Goal: Find specific page/section: Find specific page/section

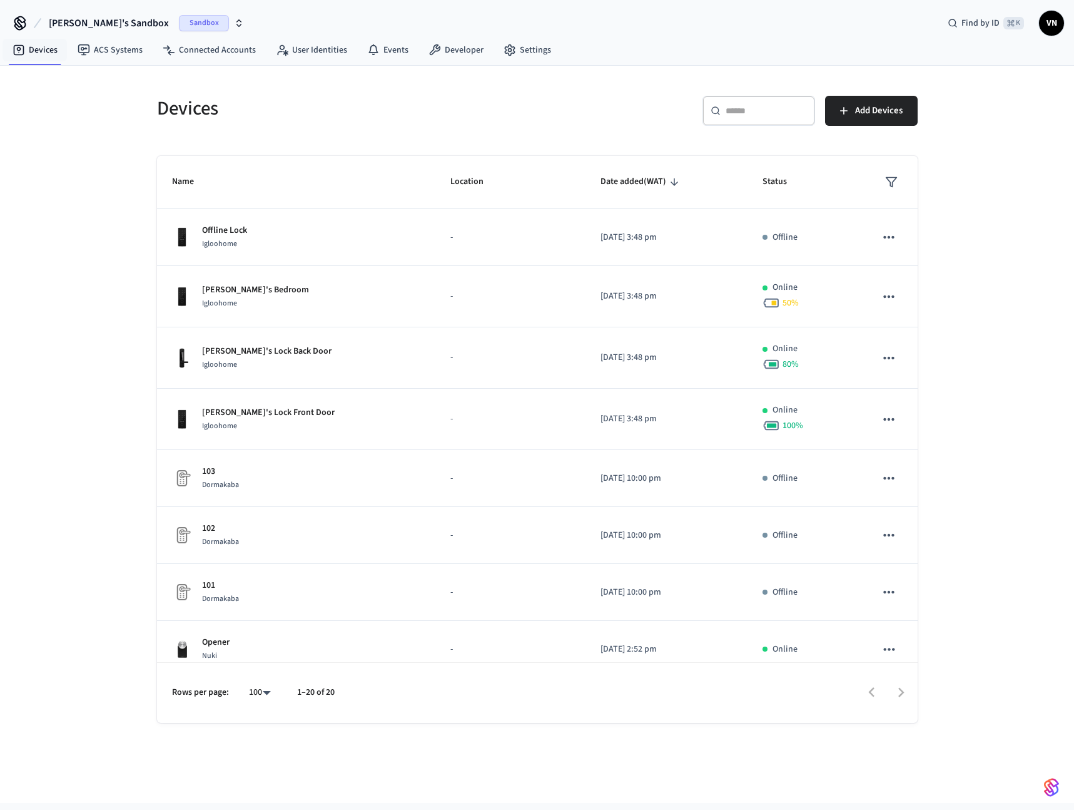
scroll to position [114, 0]
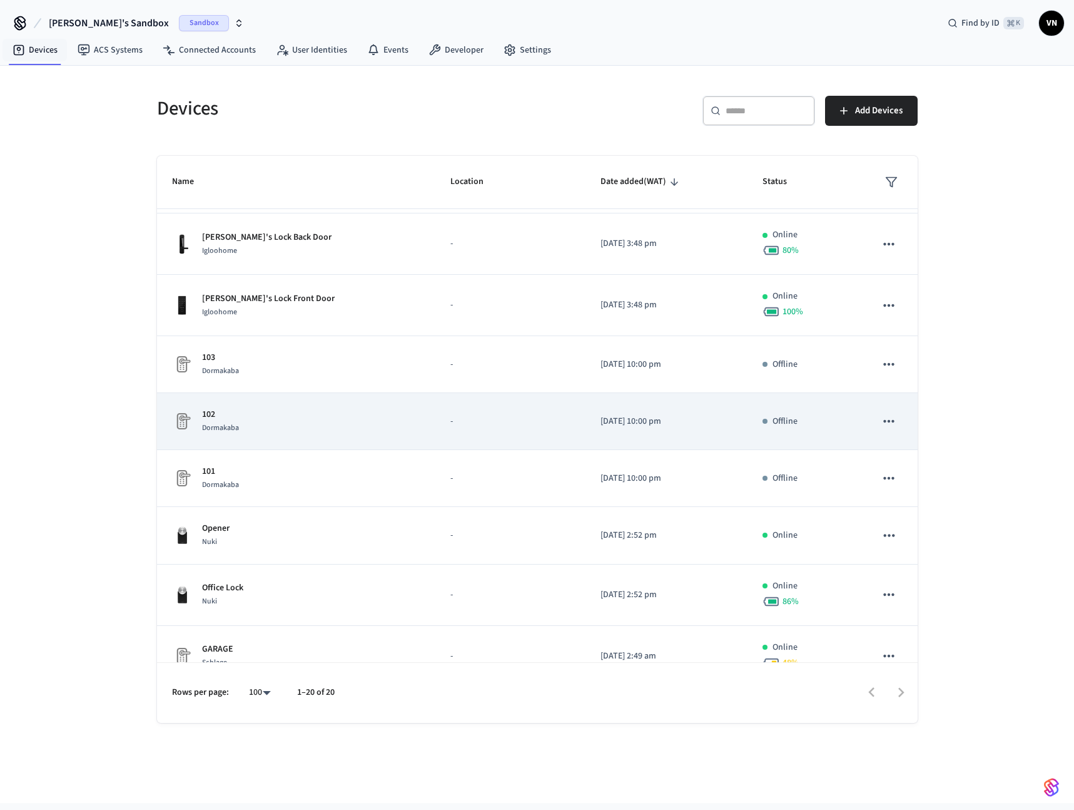
click at [259, 445] on td "102 Dormakaba" at bounding box center [296, 421] width 279 height 57
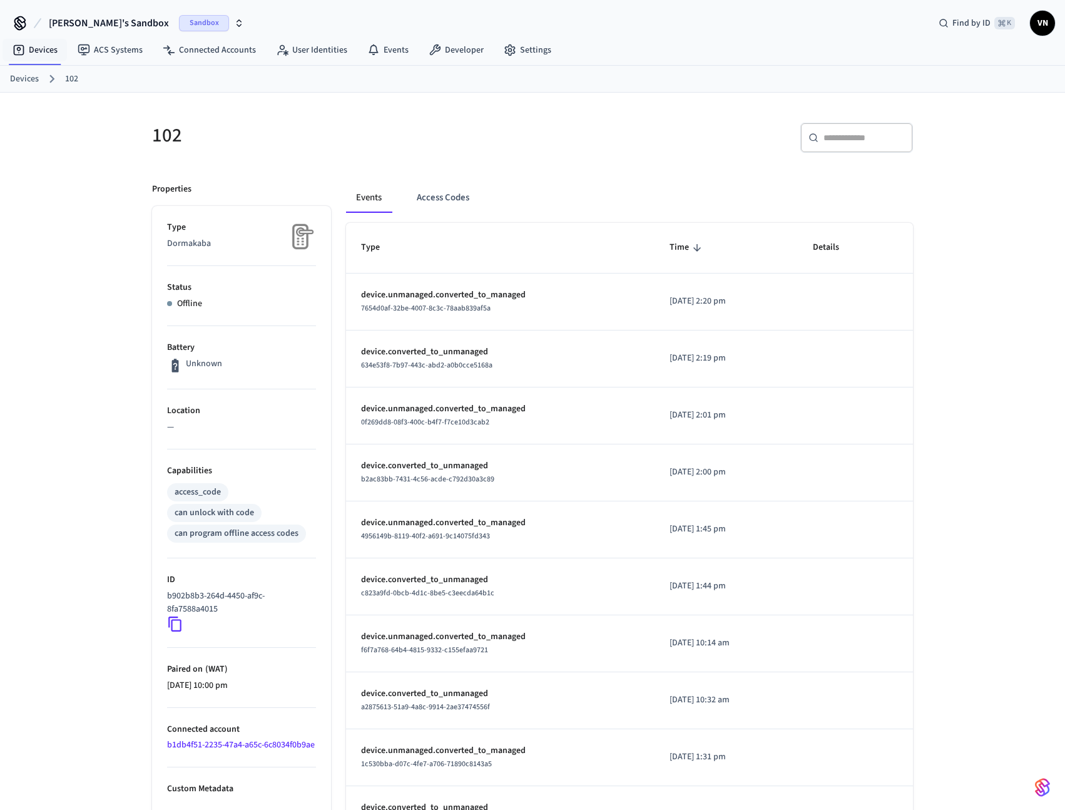
click at [201, 604] on p "b902b8b3-264d-4450-af9c-8fa7588a4015" at bounding box center [239, 602] width 144 height 26
click at [178, 619] on icon at bounding box center [174, 623] width 13 height 15
click at [176, 624] on icon at bounding box center [175, 624] width 16 height 16
click at [39, 59] on link "Devices" at bounding box center [35, 50] width 65 height 23
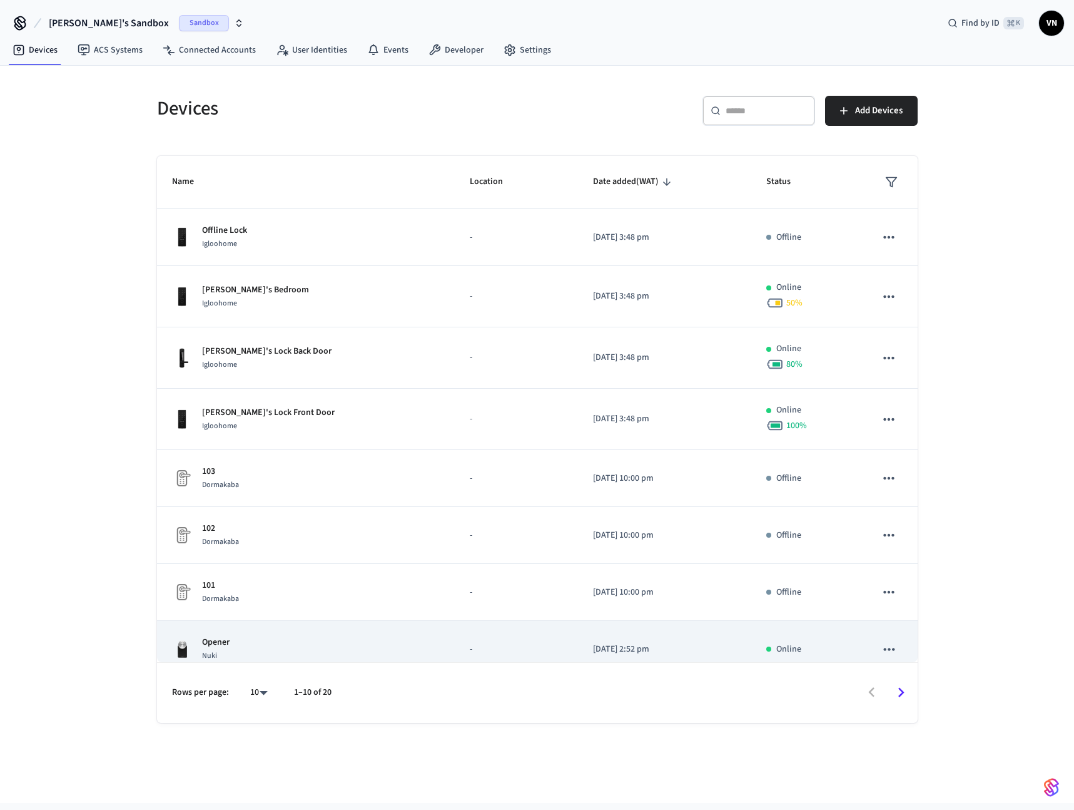
scroll to position [139, 0]
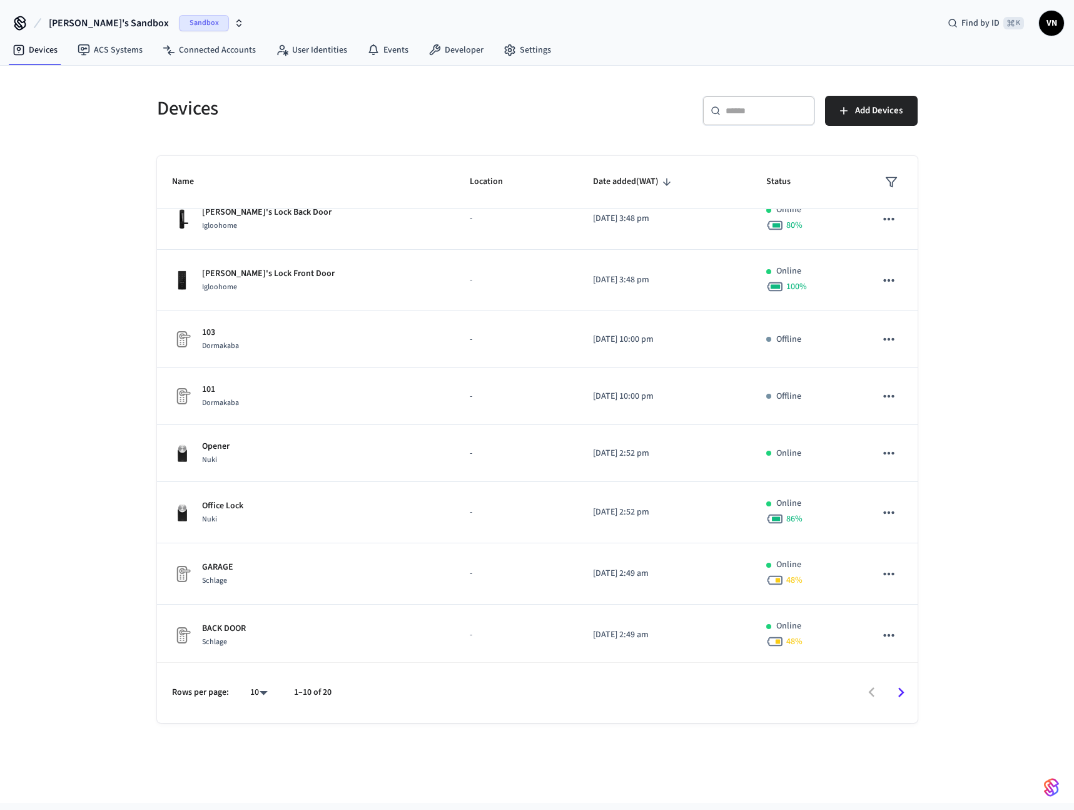
click at [253, 692] on body "[PERSON_NAME]'s Sandbox Sandbox Find by ID ⌘ K VN Devices ACS Systems Connected…" at bounding box center [537, 401] width 1074 height 803
click at [241, 733] on li "100" at bounding box center [253, 740] width 33 height 34
type input "***"
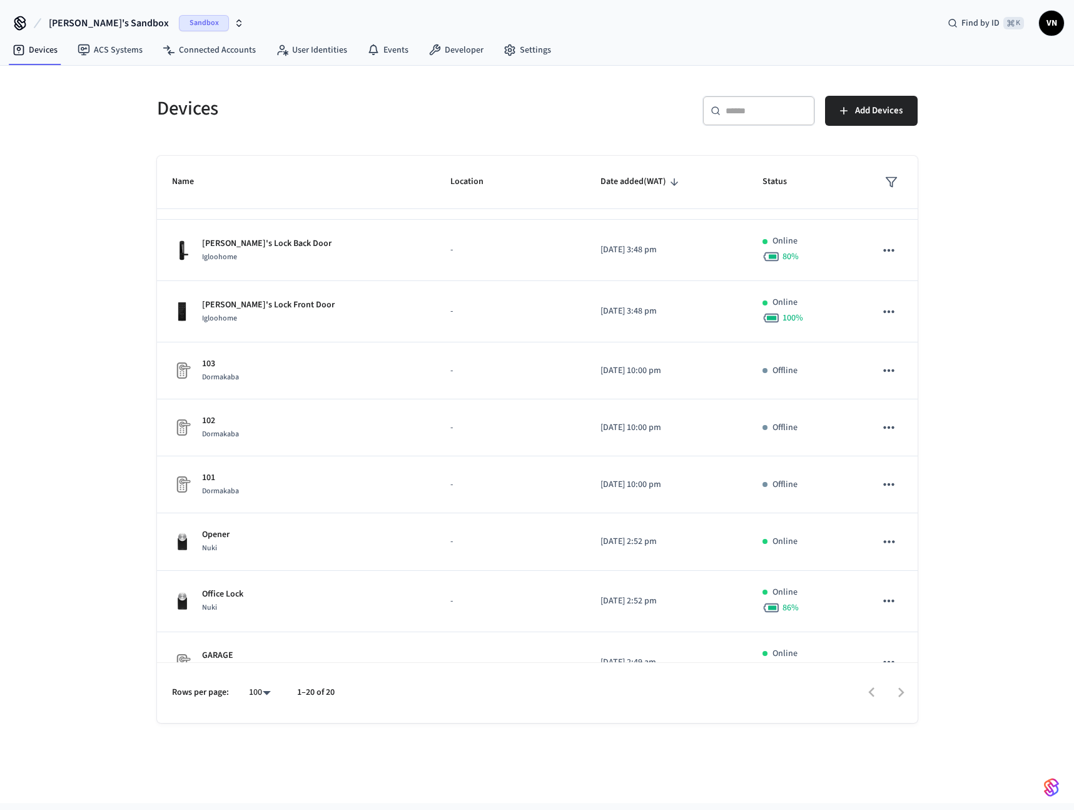
scroll to position [0, 0]
